Goal: Task Accomplishment & Management: Manage account settings

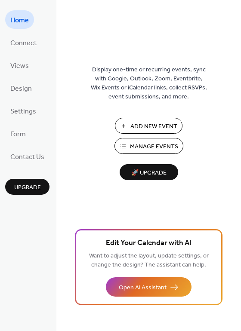
click at [133, 146] on span "Manage Events" at bounding box center [154, 146] width 48 height 9
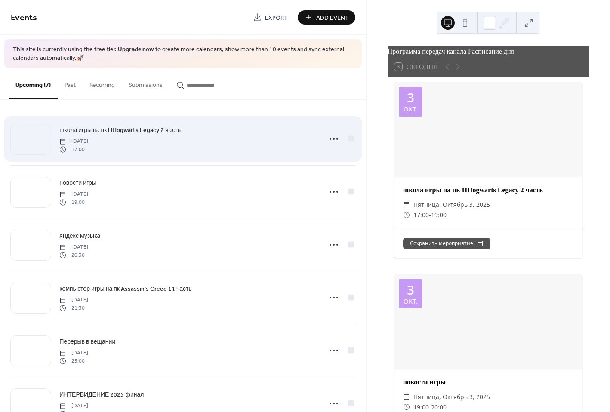
click at [73, 149] on span "17:00" at bounding box center [73, 150] width 29 height 8
click at [331, 139] on icon at bounding box center [334, 139] width 14 height 14
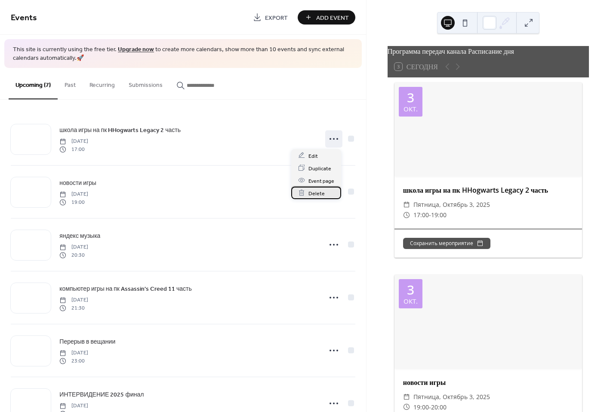
click at [304, 189] on icon at bounding box center [301, 192] width 7 height 7
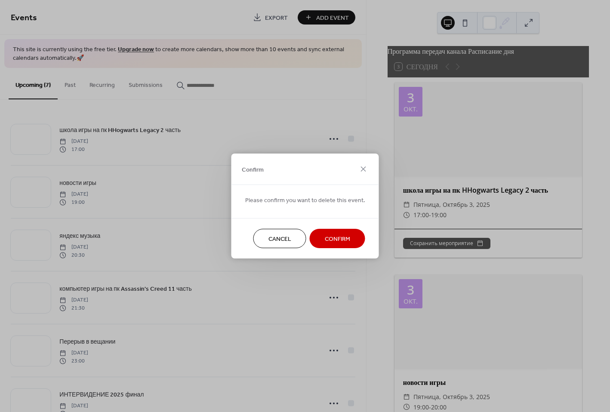
click at [333, 232] on button "Confirm" at bounding box center [338, 238] width 56 height 19
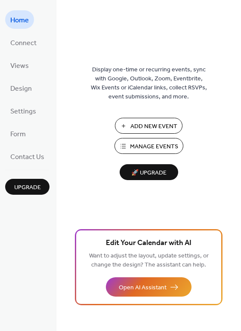
click at [142, 145] on span "Manage Events" at bounding box center [154, 146] width 48 height 9
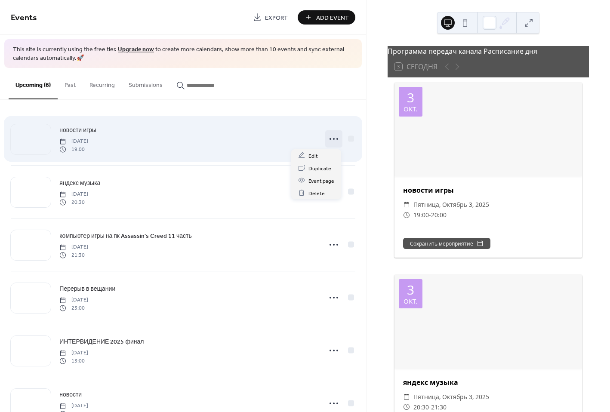
click at [331, 139] on icon at bounding box center [334, 139] width 14 height 14
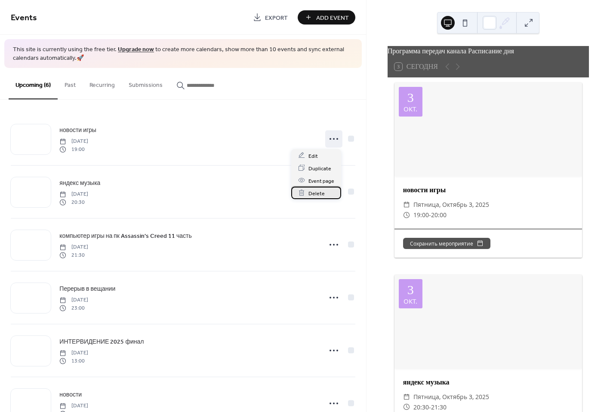
click at [320, 191] on span "Delete" at bounding box center [317, 193] width 16 height 9
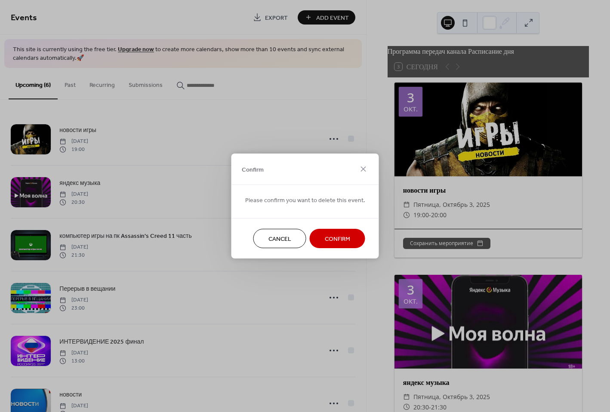
click at [337, 236] on span "Confirm" at bounding box center [337, 239] width 25 height 9
